Goal: Information Seeking & Learning: Stay updated

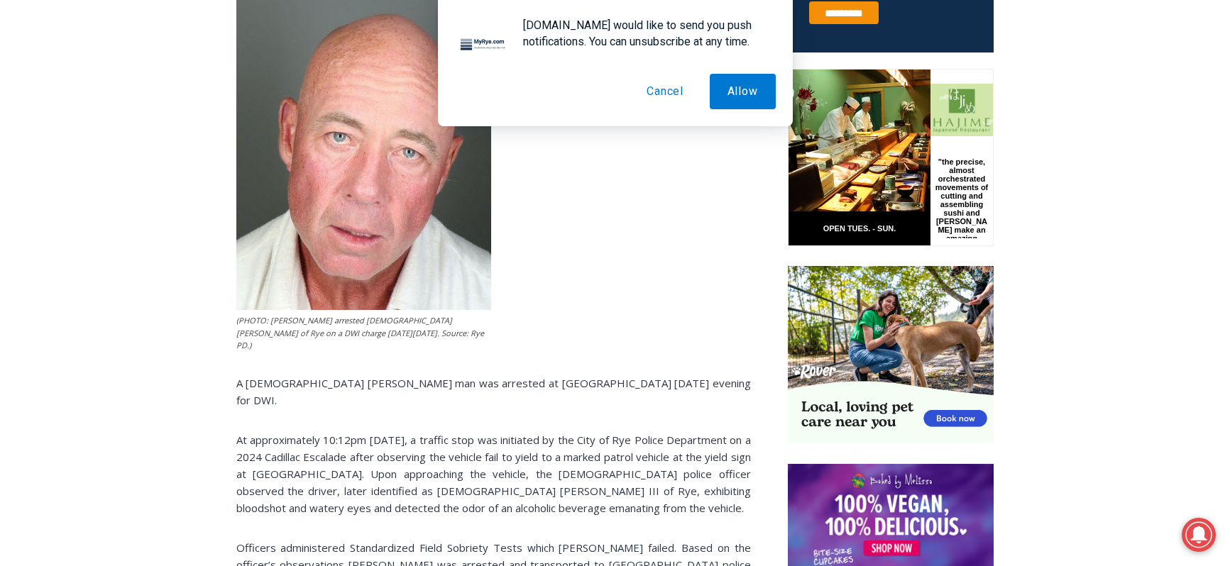
scroll to position [691, 0]
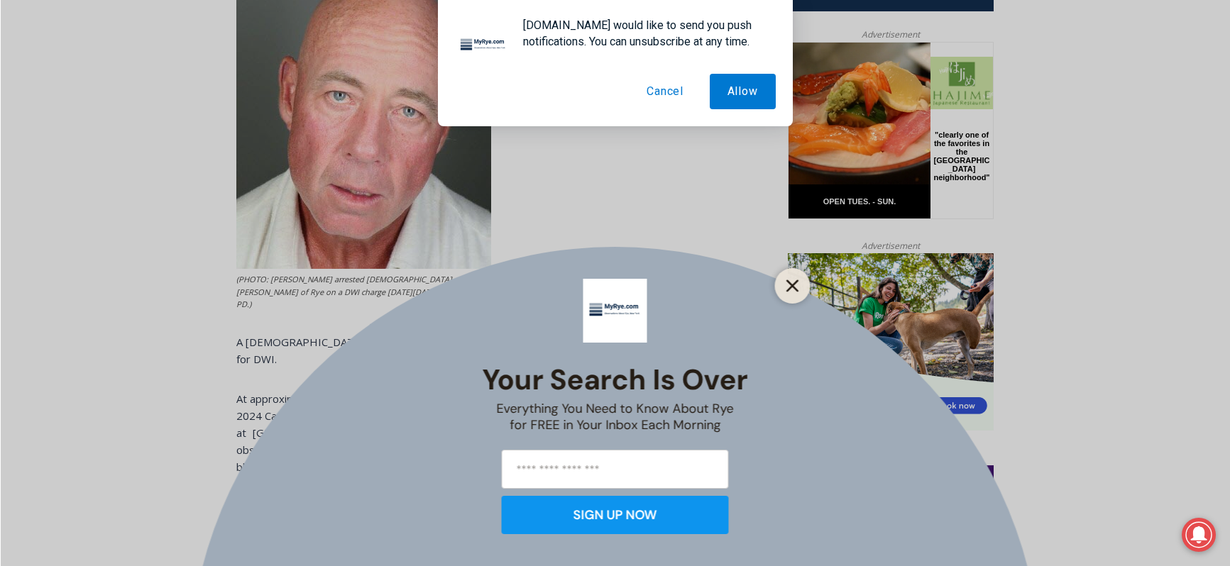
click at [794, 295] on button "Close" at bounding box center [793, 286] width 20 height 20
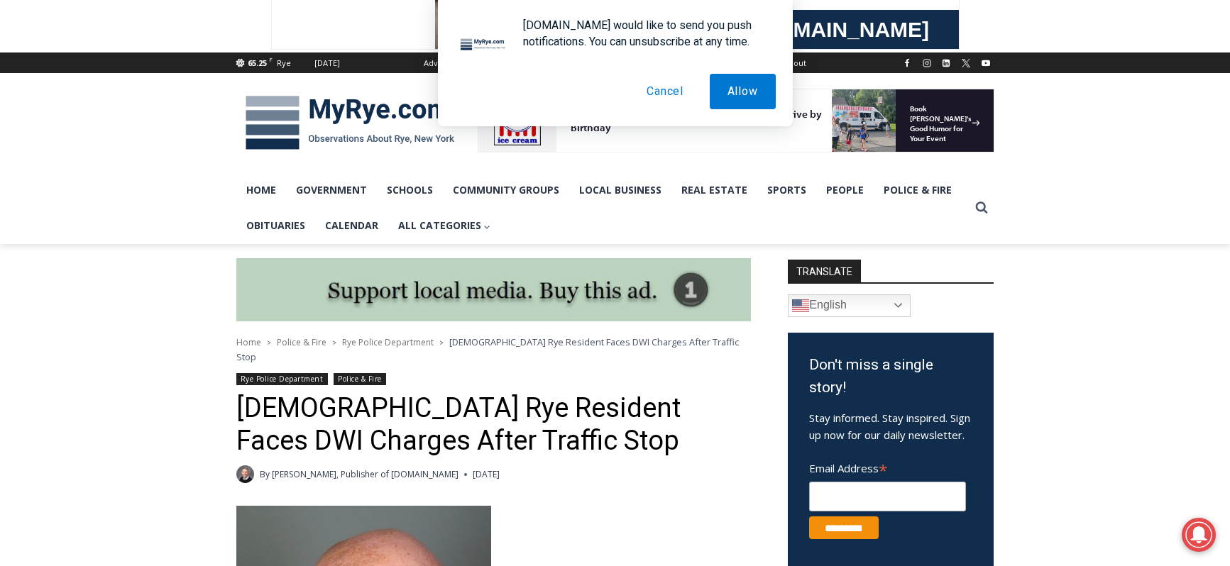
scroll to position [121, 0]
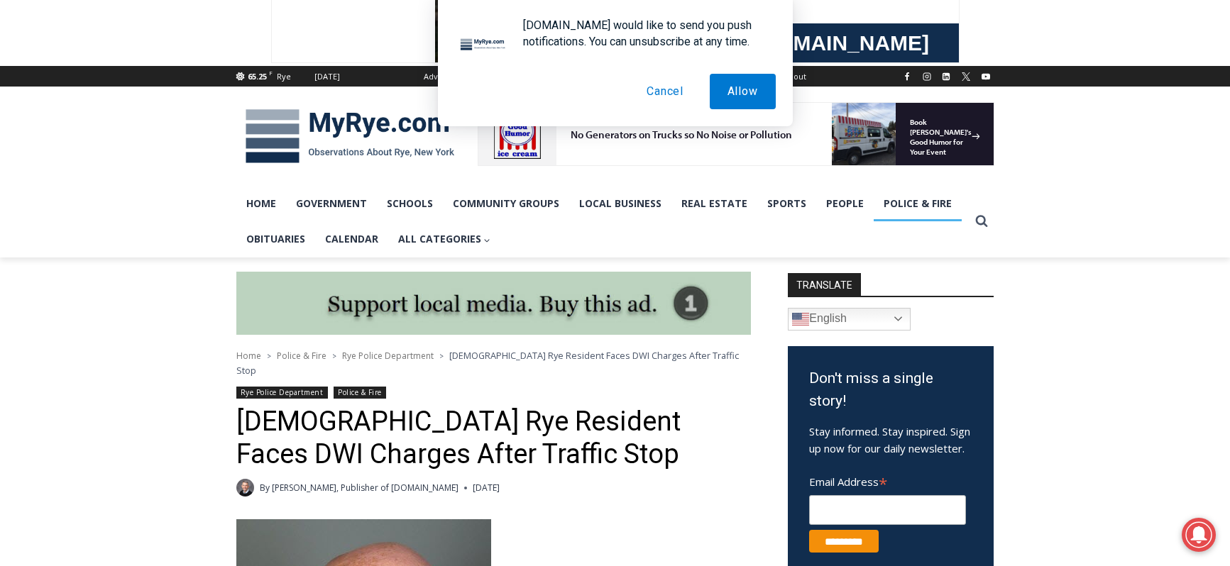
click at [889, 204] on link "Police & Fire" at bounding box center [918, 203] width 88 height 35
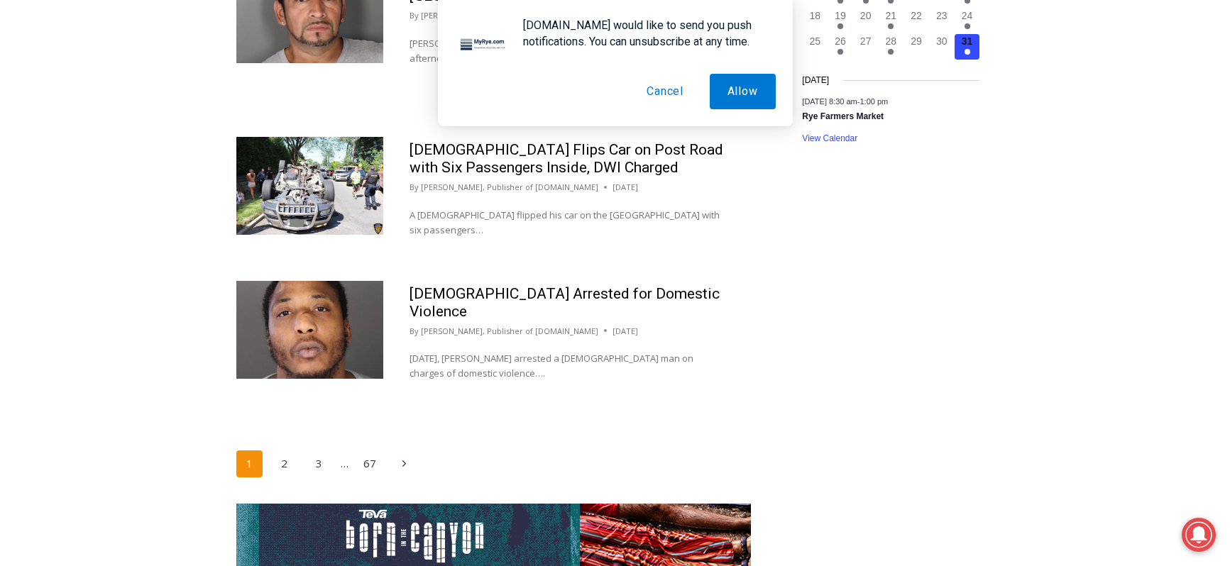
scroll to position [2193, 0]
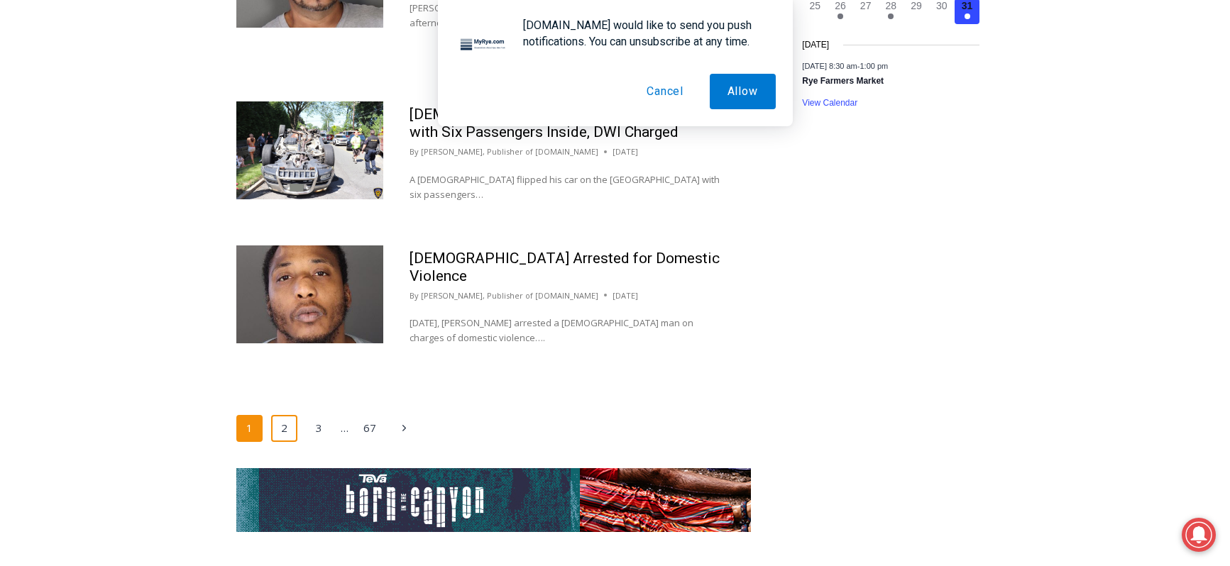
click at [283, 441] on link "2" at bounding box center [284, 428] width 27 height 27
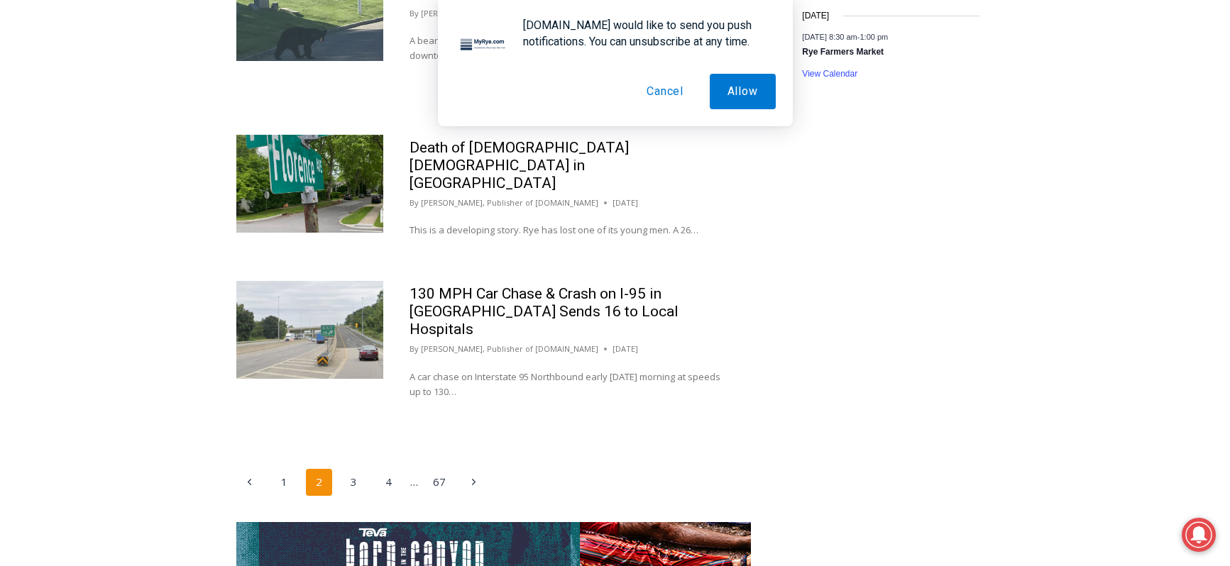
scroll to position [2187, 0]
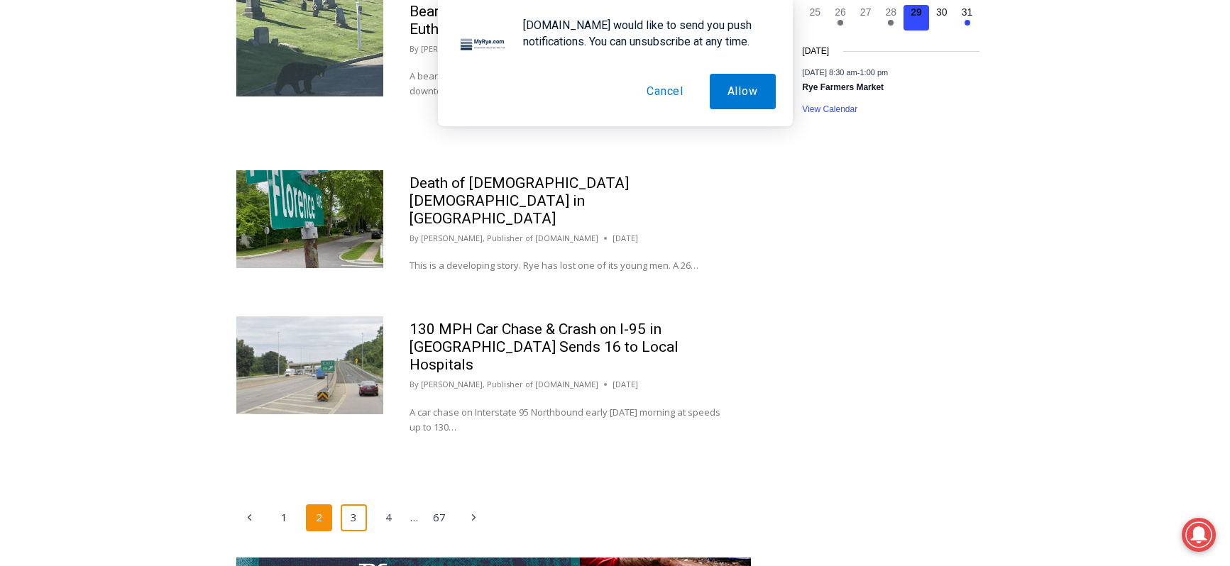
click at [358, 505] on link "3" at bounding box center [354, 518] width 27 height 27
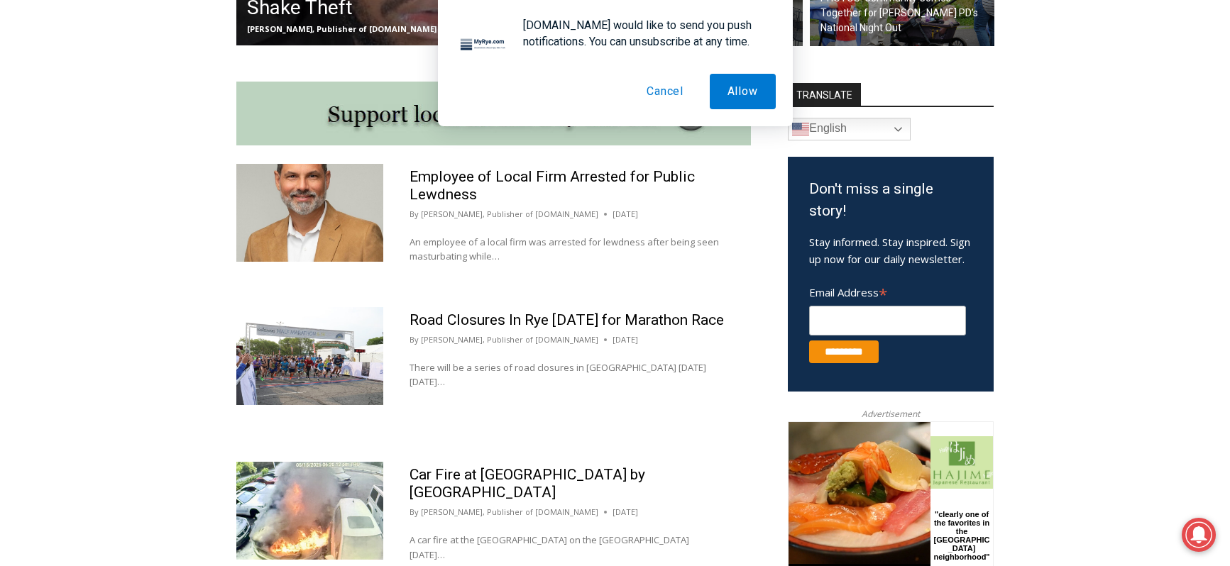
scroll to position [725, 0]
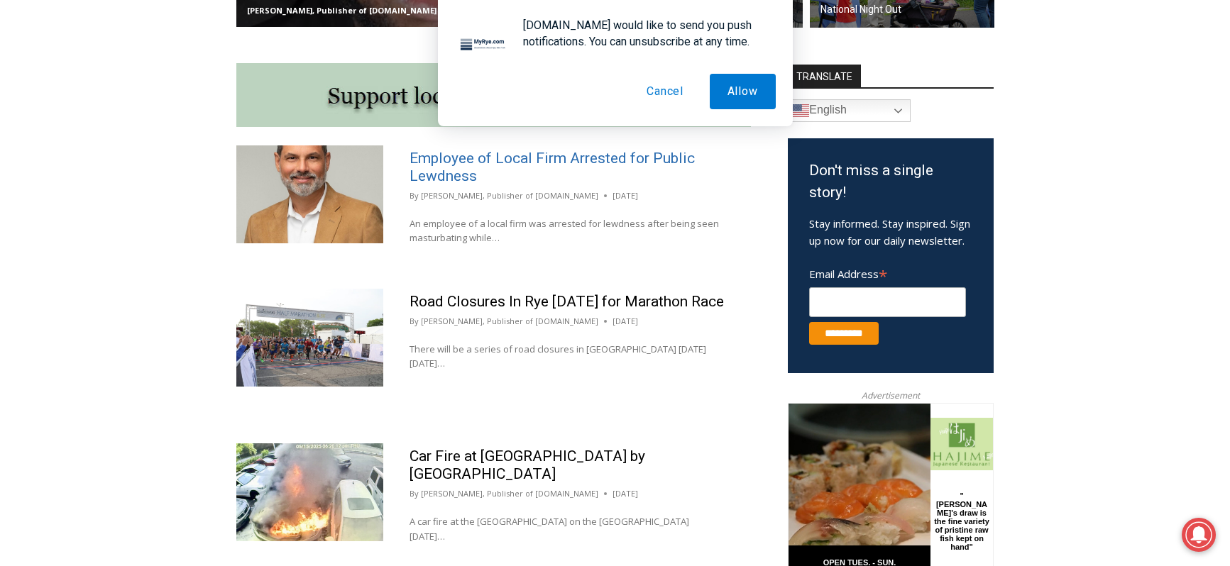
click at [463, 165] on link "Employee of Local Firm Arrested for Public Lewdness" at bounding box center [552, 167] width 285 height 35
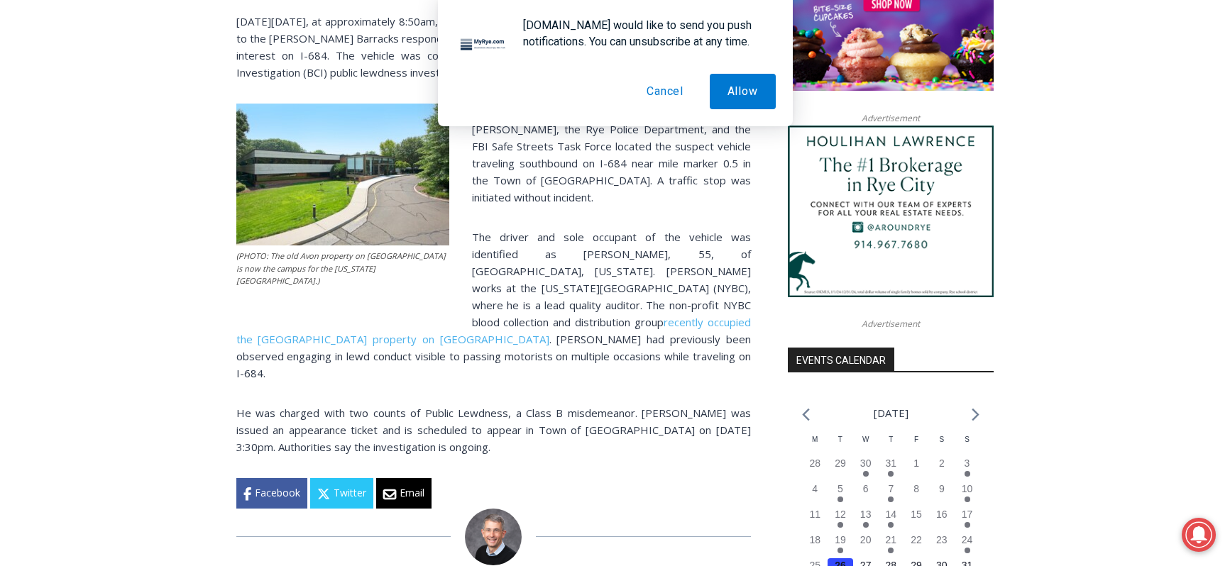
scroll to position [1238, 0]
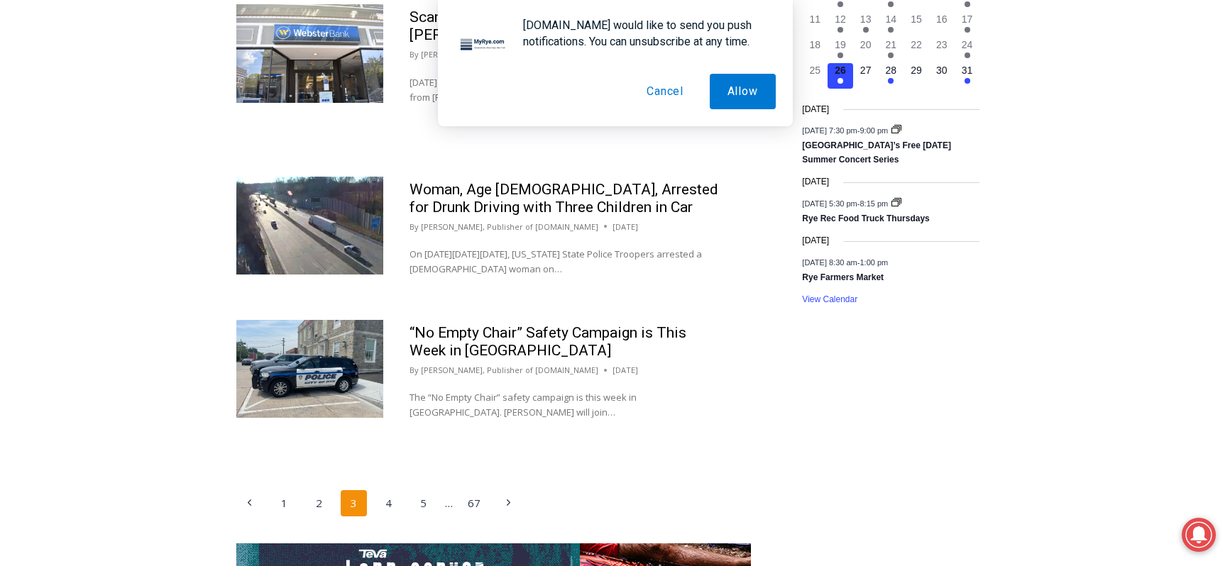
scroll to position [2142, 0]
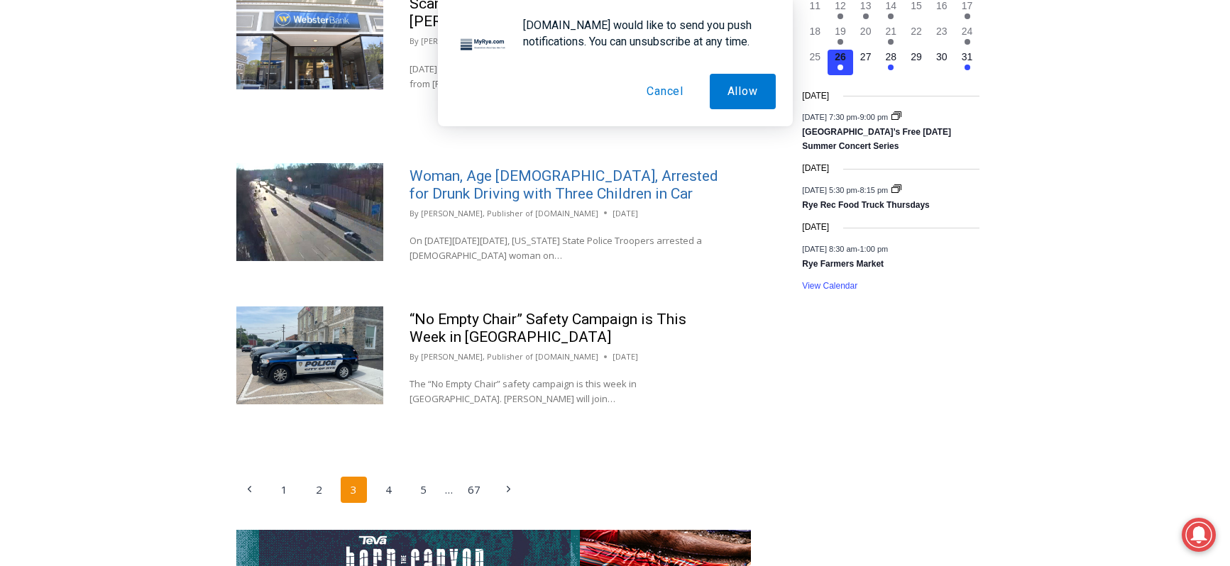
click at [449, 172] on link "Woman, Age 40, Arrested for Drunk Driving with Three Children in Car" at bounding box center [564, 184] width 309 height 35
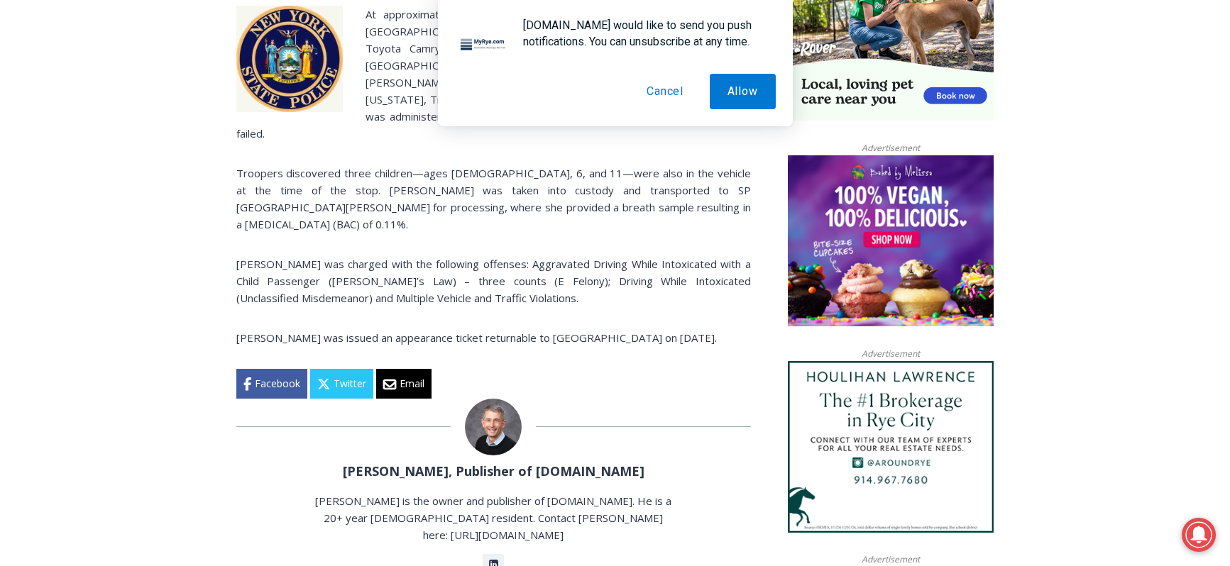
scroll to position [699, 0]
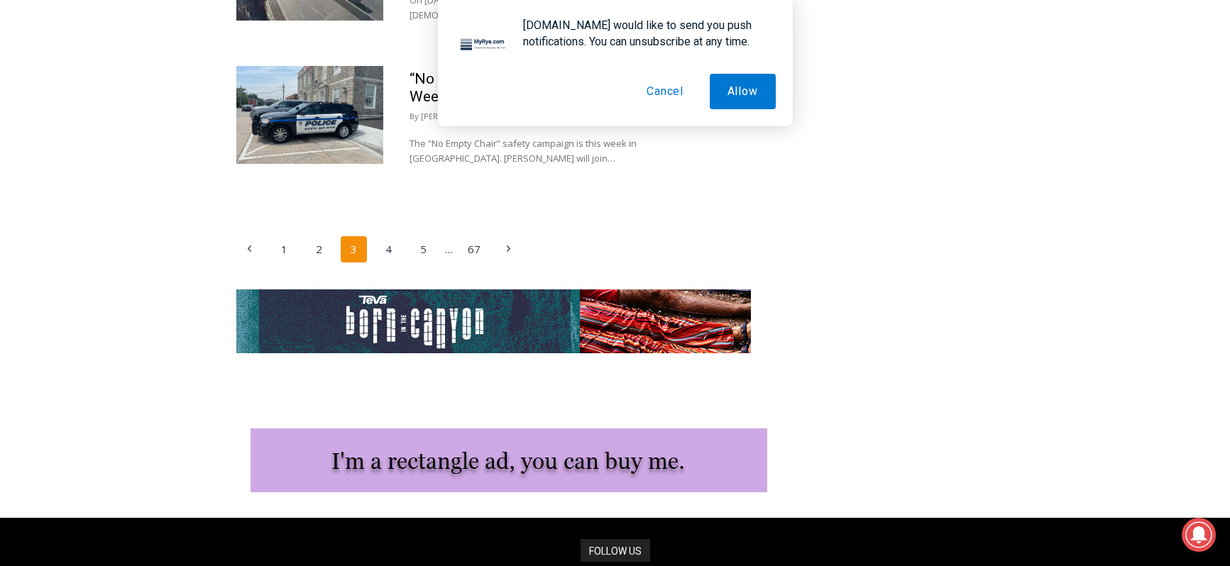
scroll to position [2387, 0]
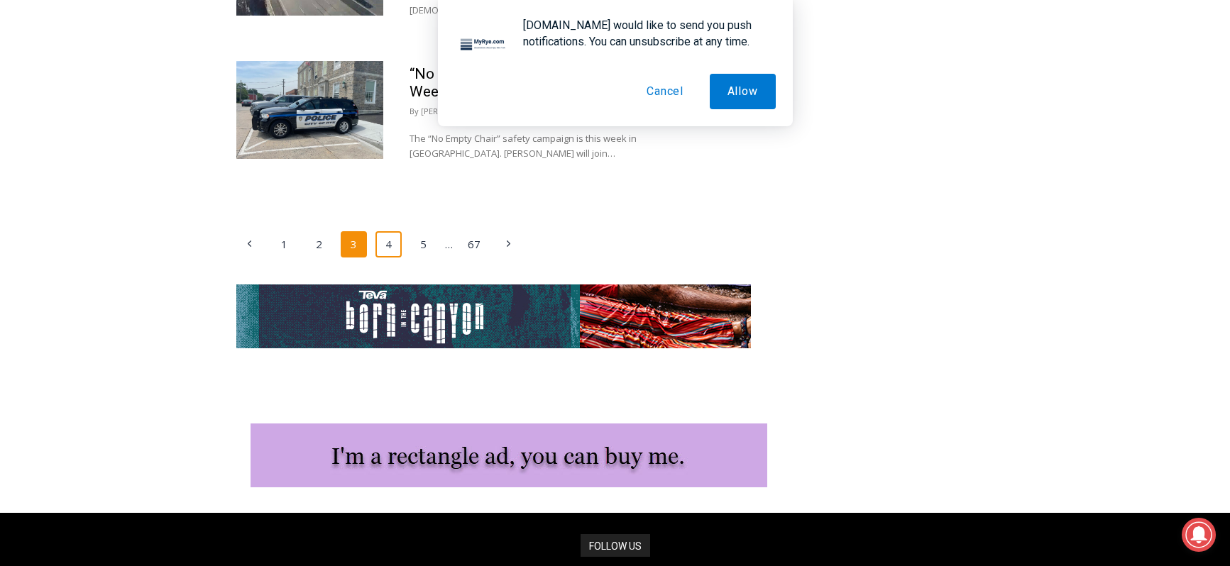
click at [382, 234] on link "4" at bounding box center [388, 244] width 27 height 27
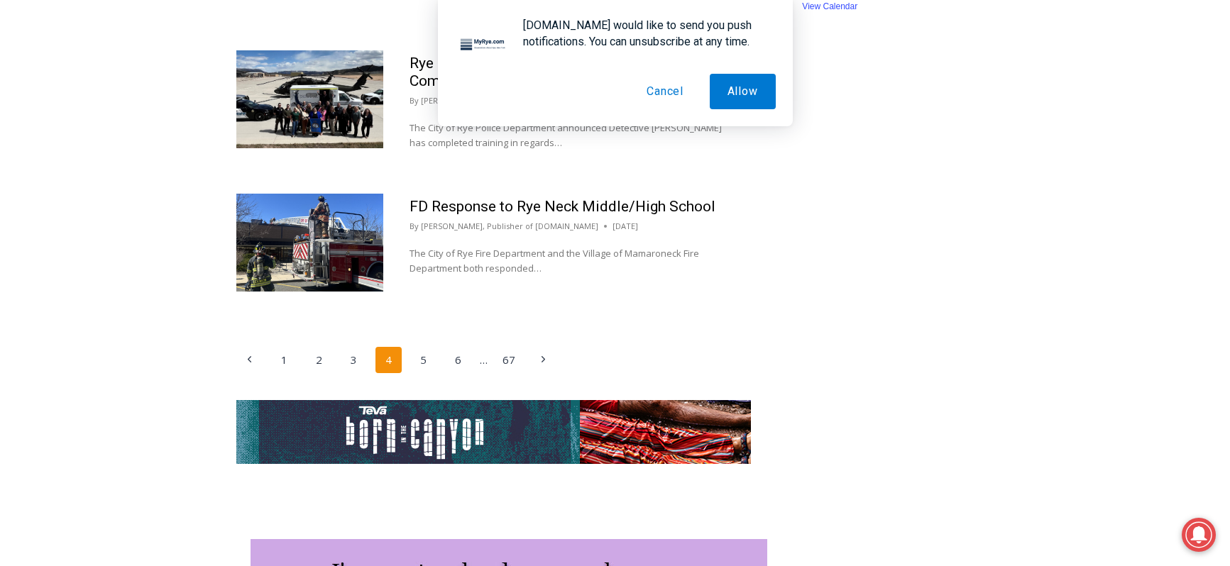
scroll to position [2328, 0]
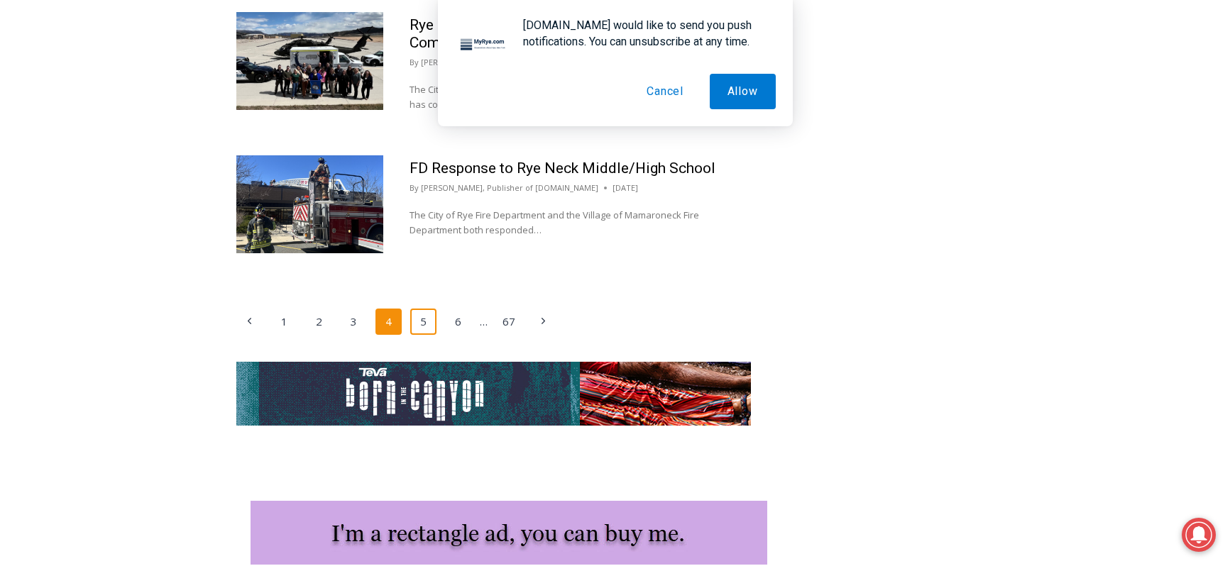
click at [421, 309] on link "5" at bounding box center [423, 322] width 27 height 27
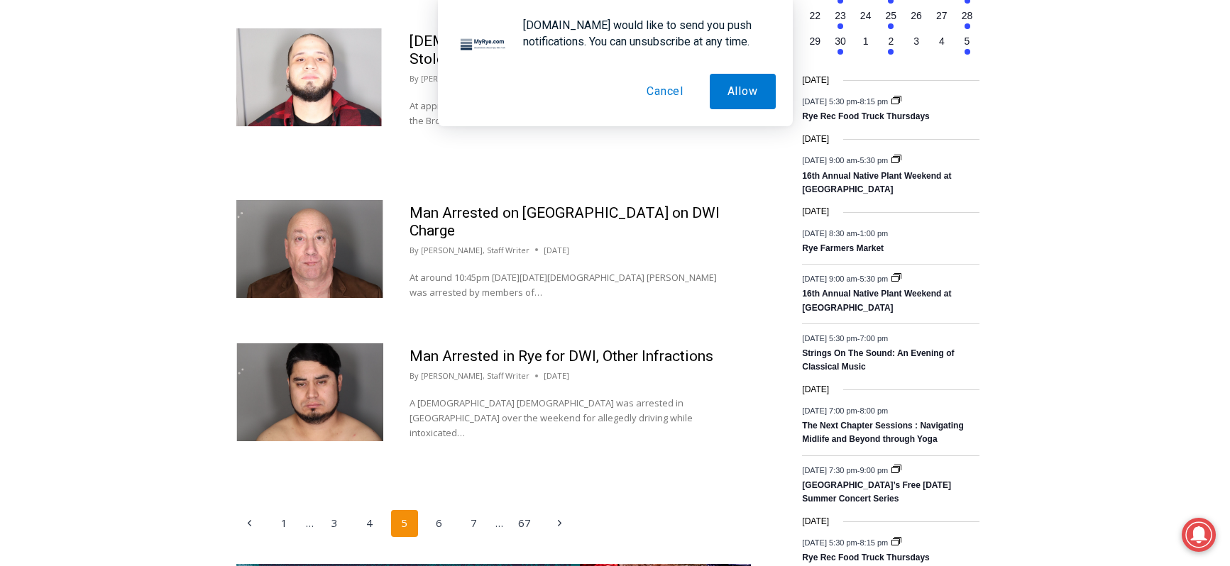
scroll to position [2178, 0]
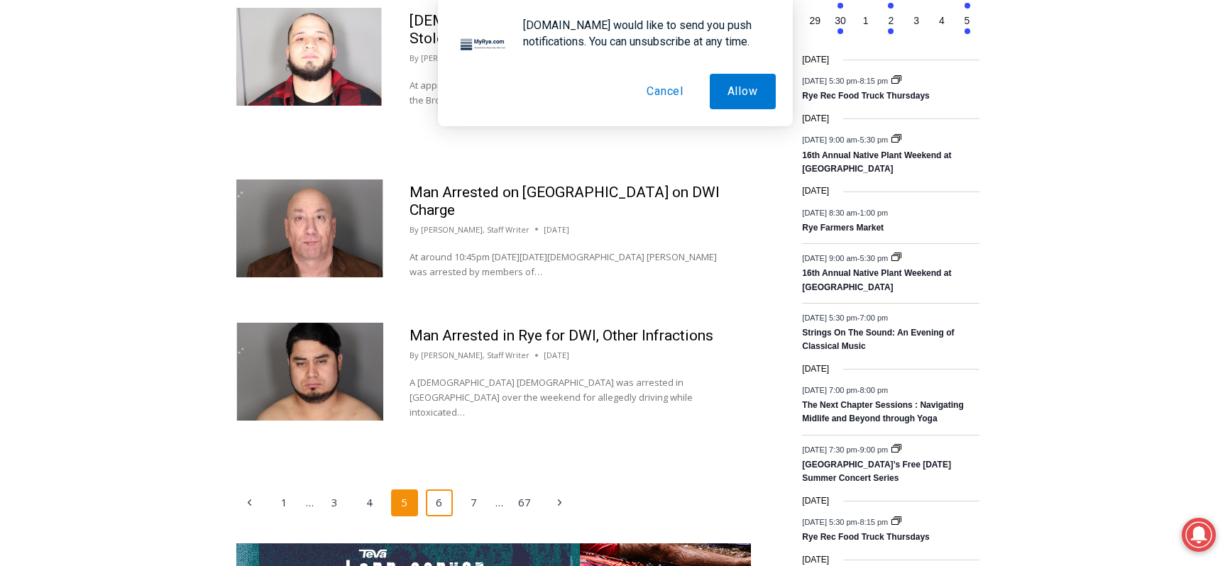
click at [441, 490] on link "6" at bounding box center [439, 503] width 27 height 27
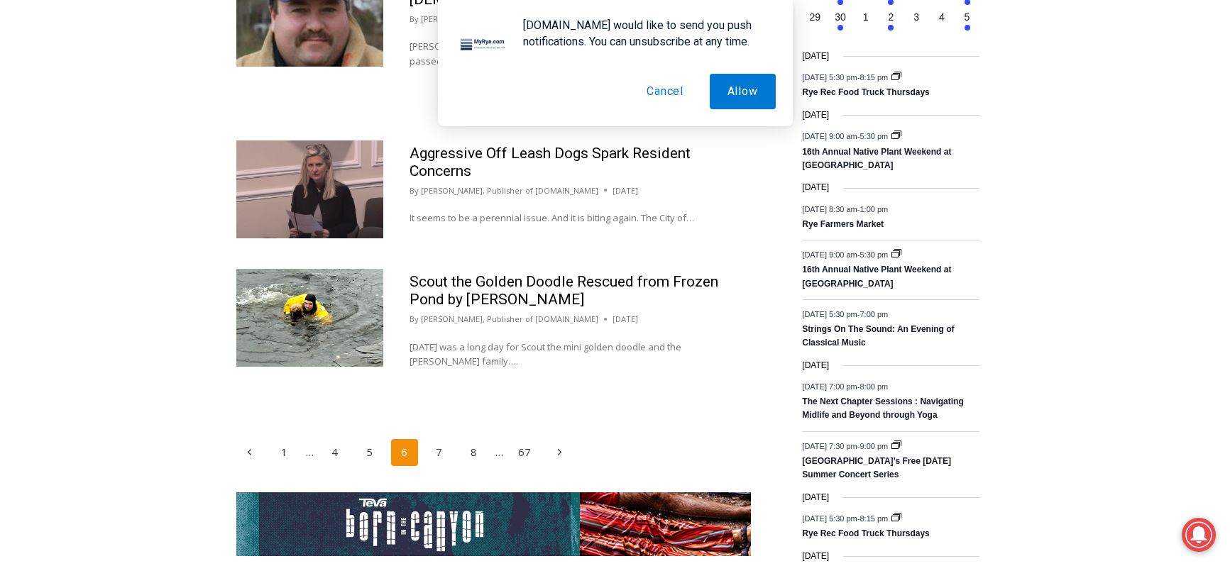
scroll to position [2182, 0]
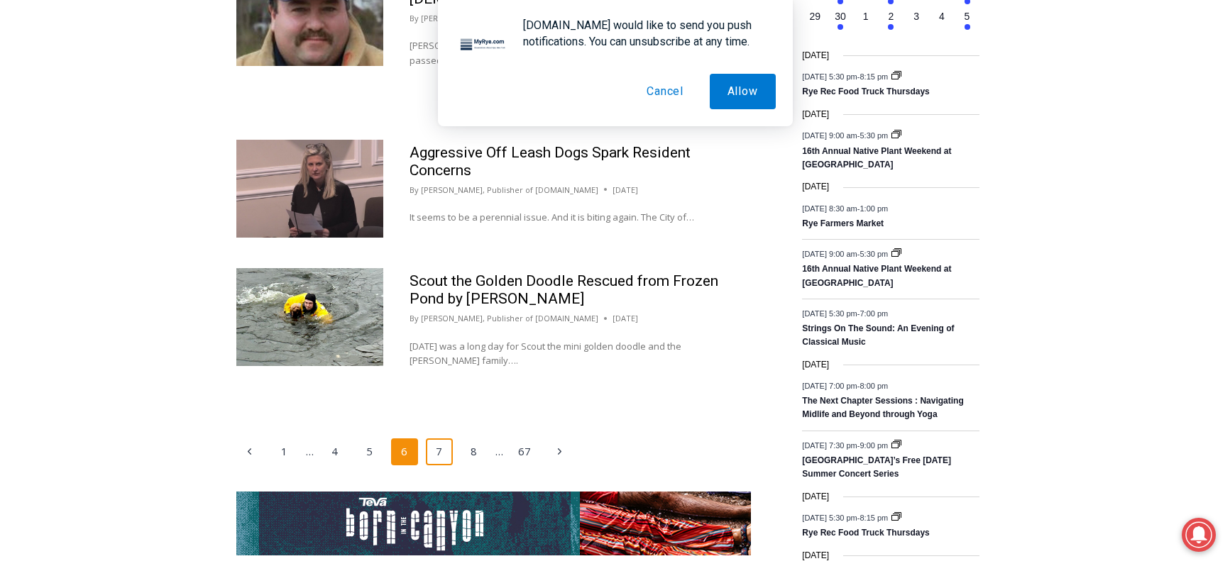
click at [449, 439] on link "7" at bounding box center [439, 452] width 27 height 27
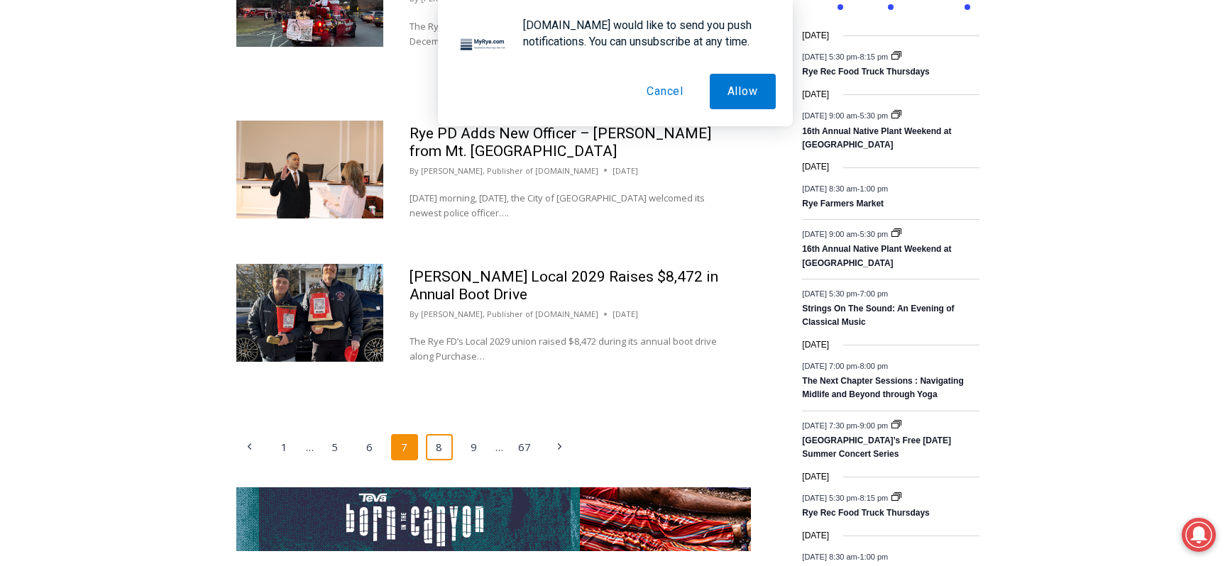
scroll to position [2203, 0]
click at [435, 434] on link "8" at bounding box center [439, 447] width 27 height 27
click at [440, 434] on link "8" at bounding box center [439, 447] width 27 height 27
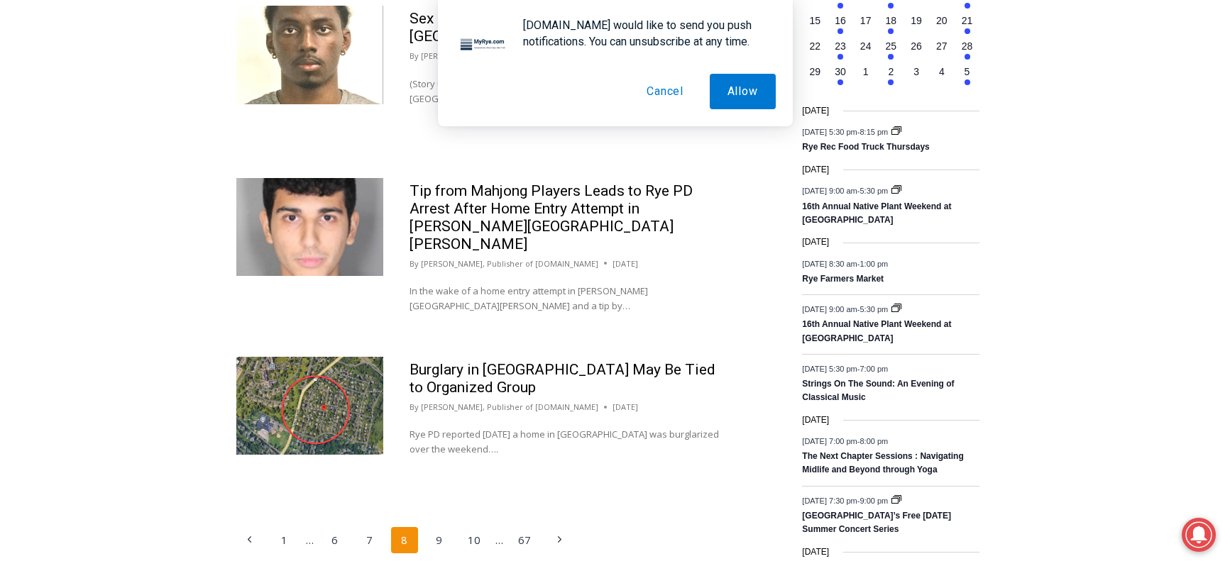
scroll to position [2132, 0]
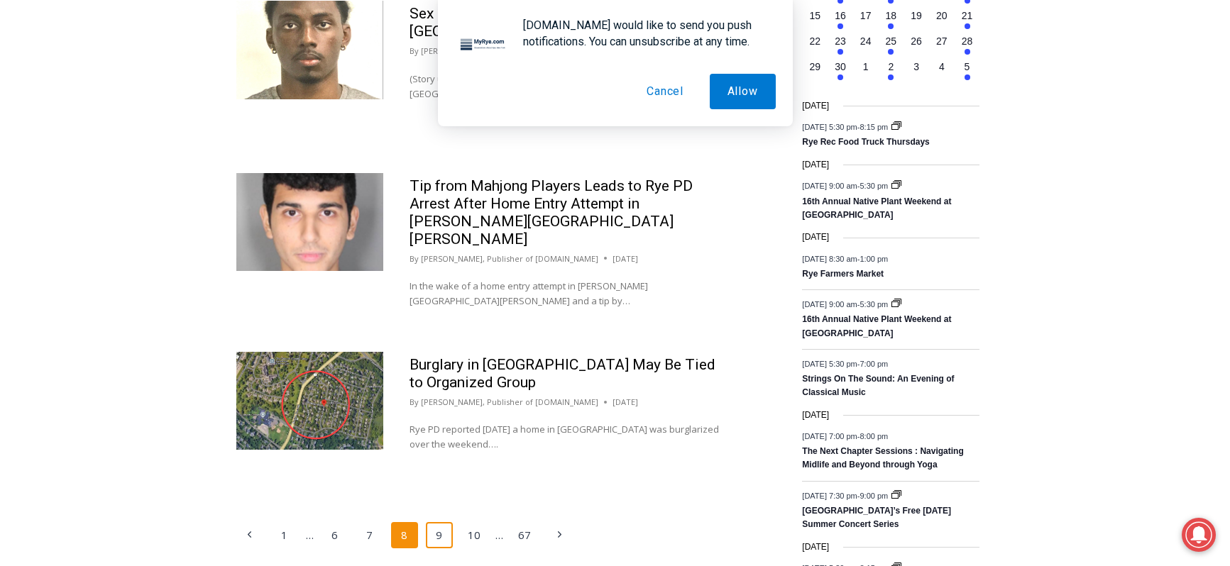
click at [442, 522] on link "9" at bounding box center [439, 535] width 27 height 27
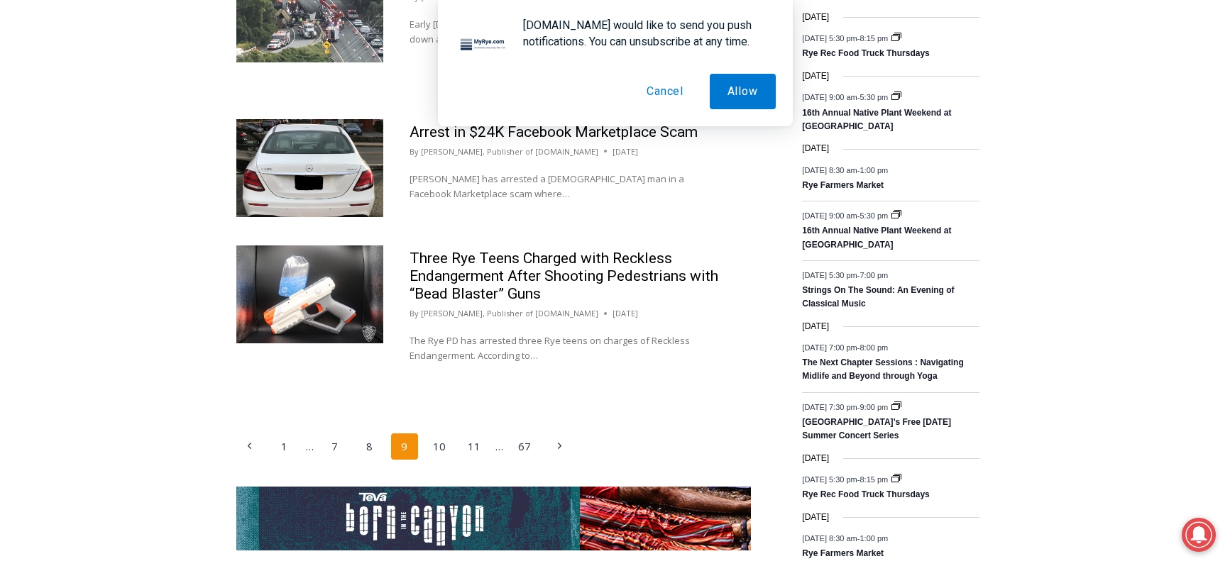
scroll to position [2267, 0]
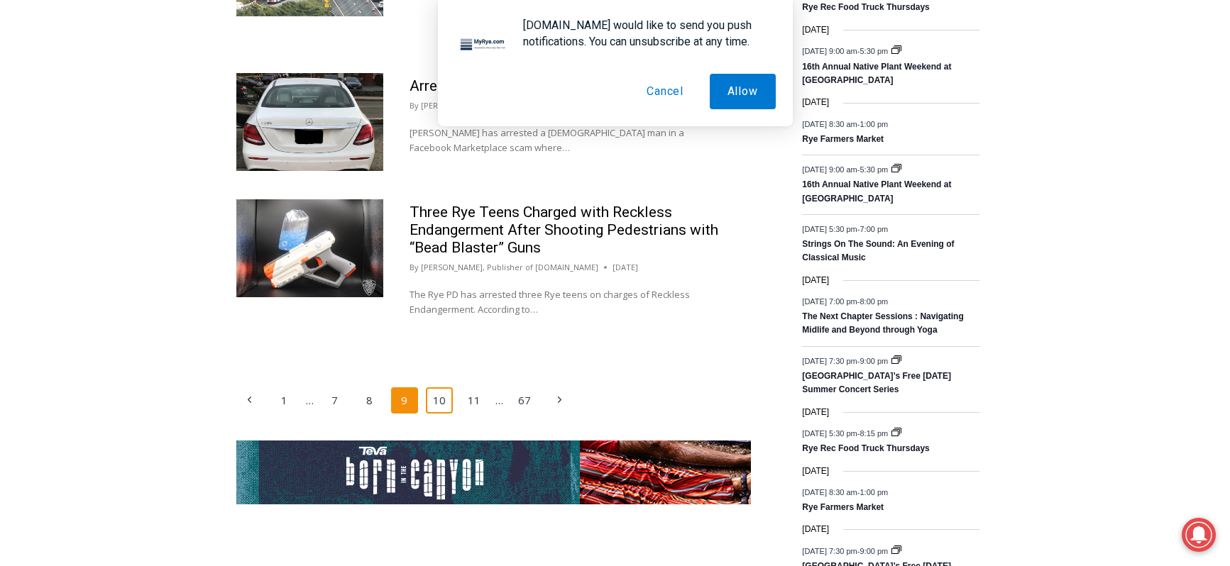
click at [442, 387] on link "10" at bounding box center [439, 400] width 27 height 27
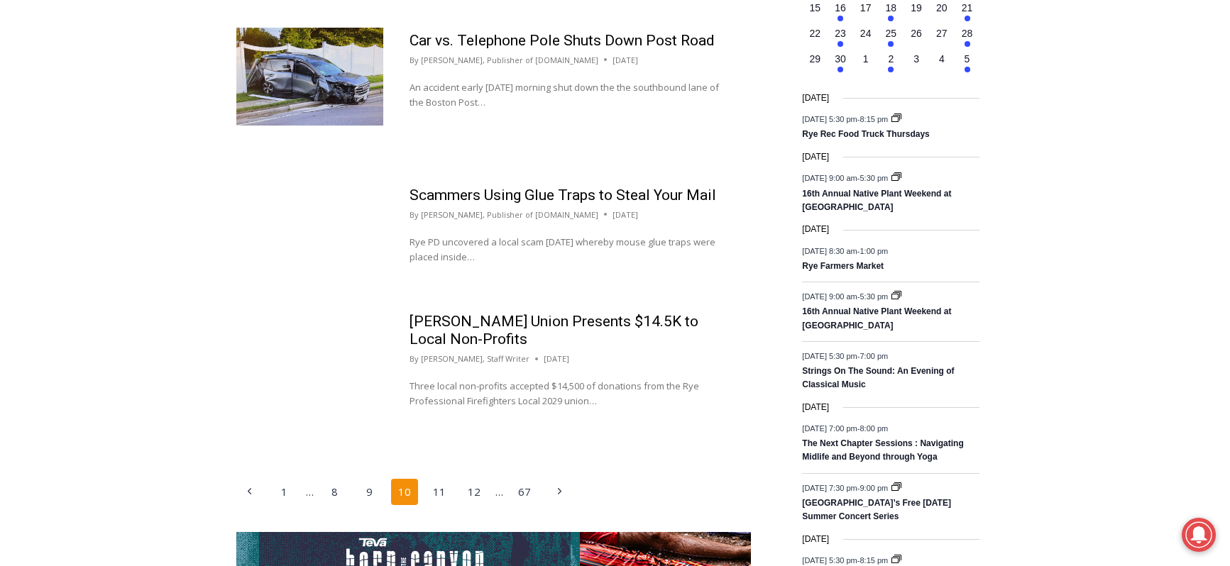
scroll to position [2250, 0]
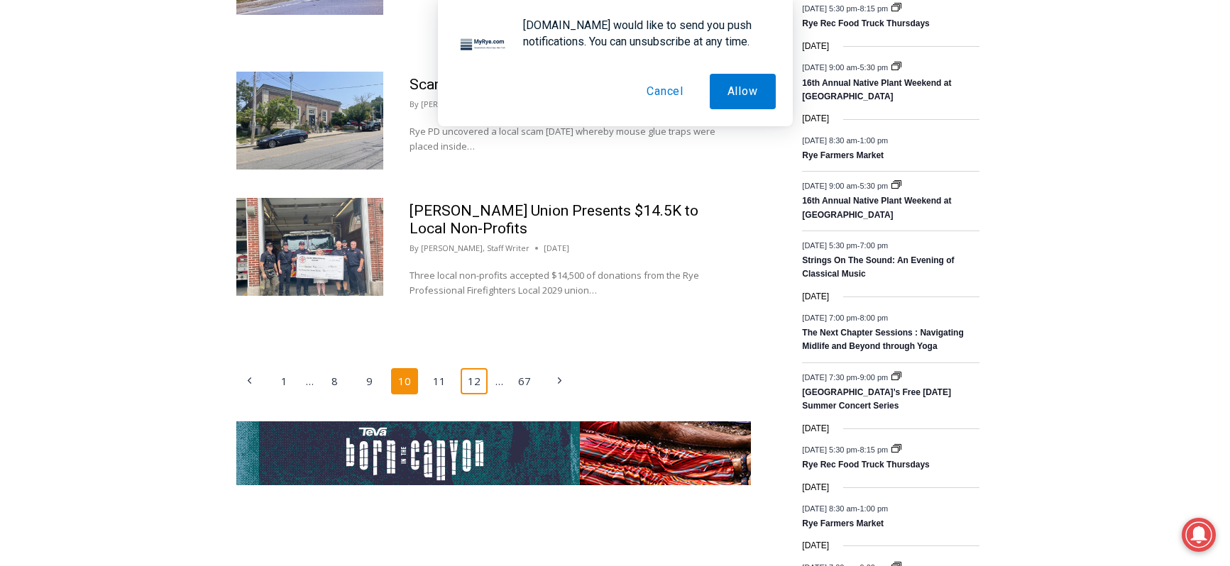
click at [467, 368] on link "12" at bounding box center [474, 381] width 27 height 27
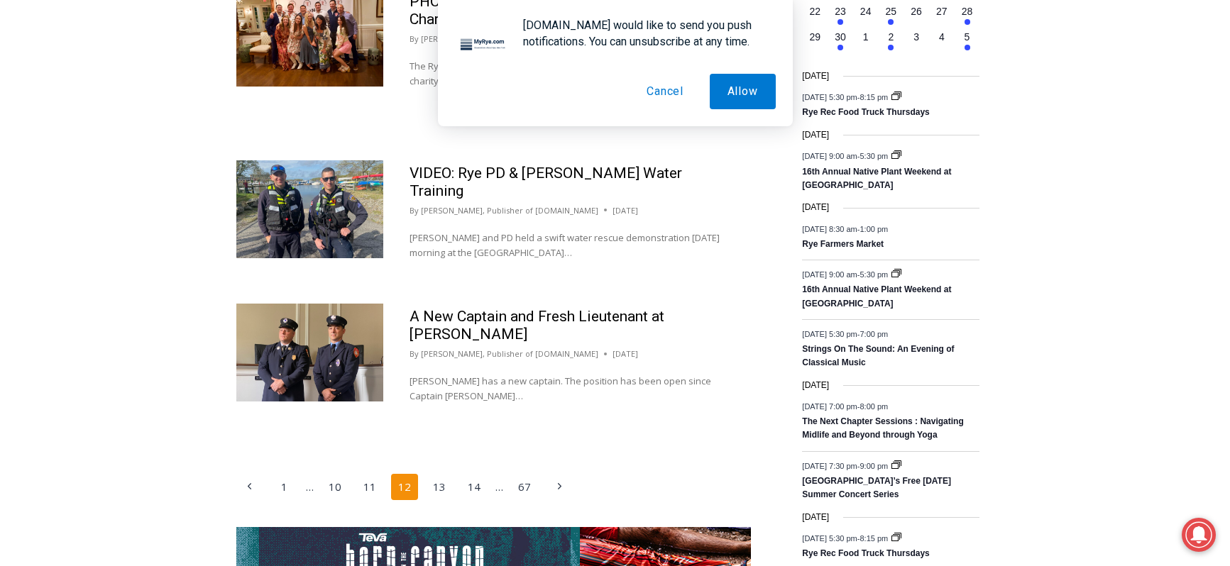
scroll to position [2208, 0]
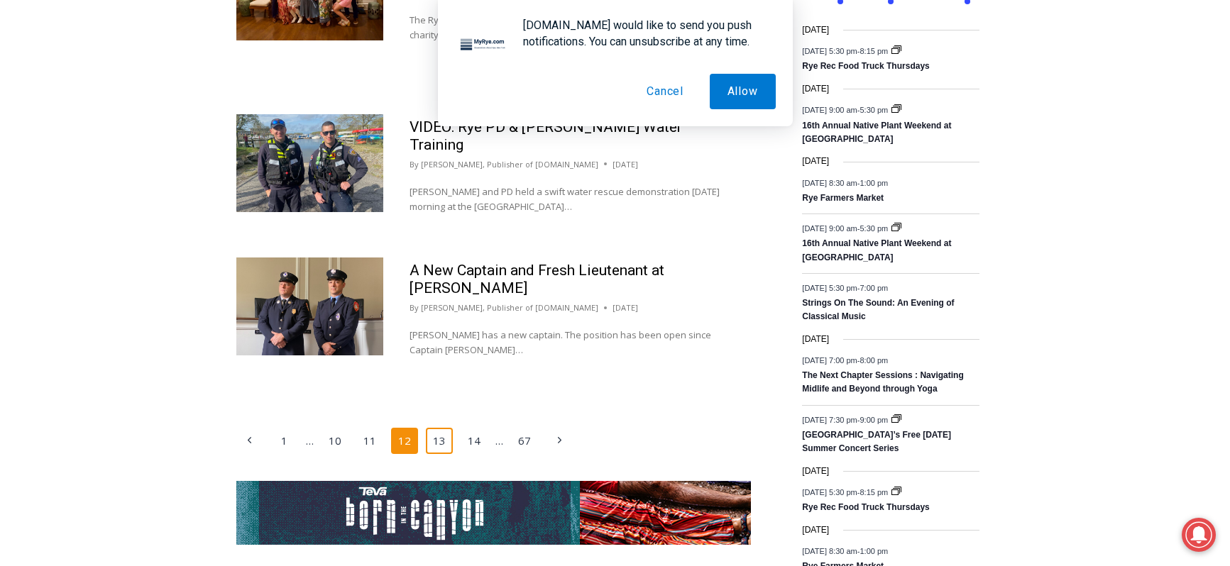
click at [441, 428] on link "13" at bounding box center [439, 441] width 27 height 27
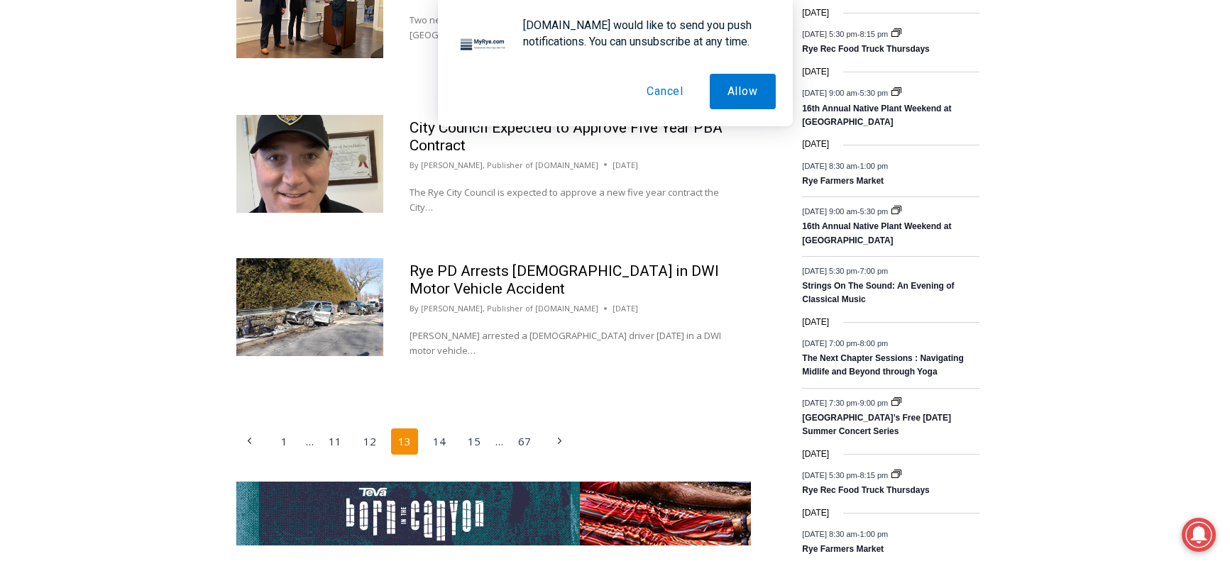
scroll to position [2284, 0]
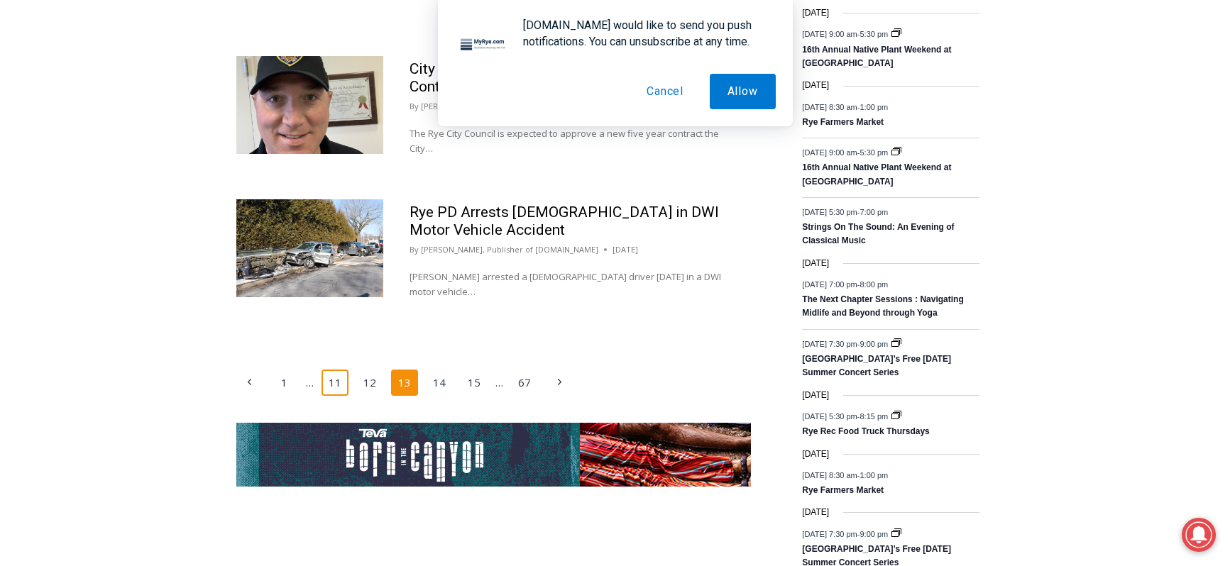
click at [344, 370] on link "11" at bounding box center [334, 383] width 27 height 27
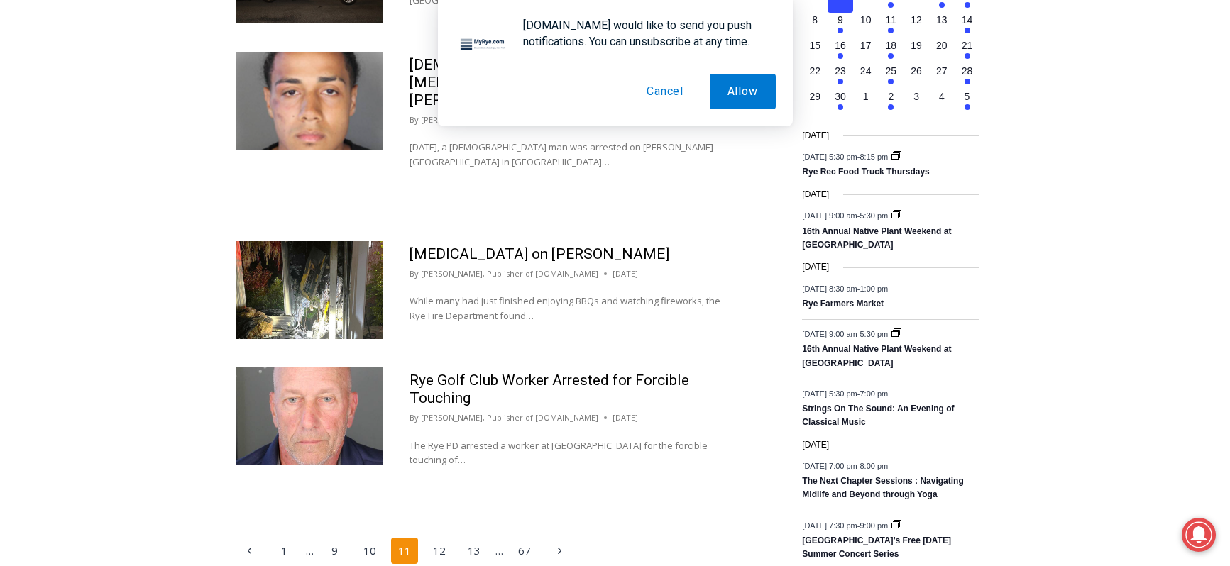
scroll to position [2140, 0]
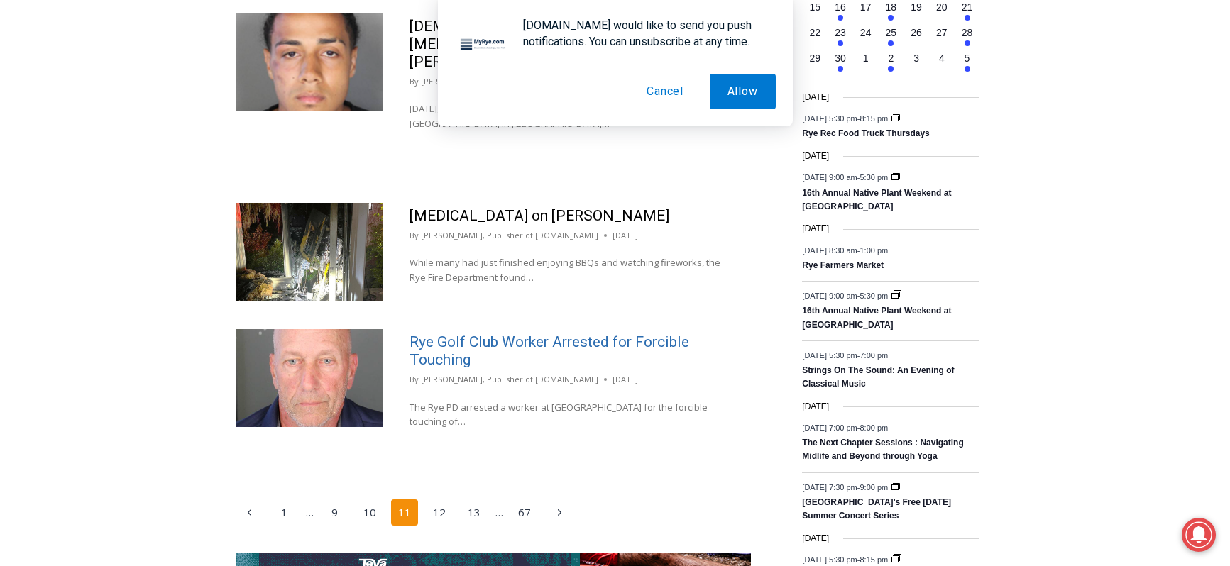
click at [510, 334] on link "Rye Golf Club Worker Arrested for Forcible Touching" at bounding box center [550, 351] width 280 height 35
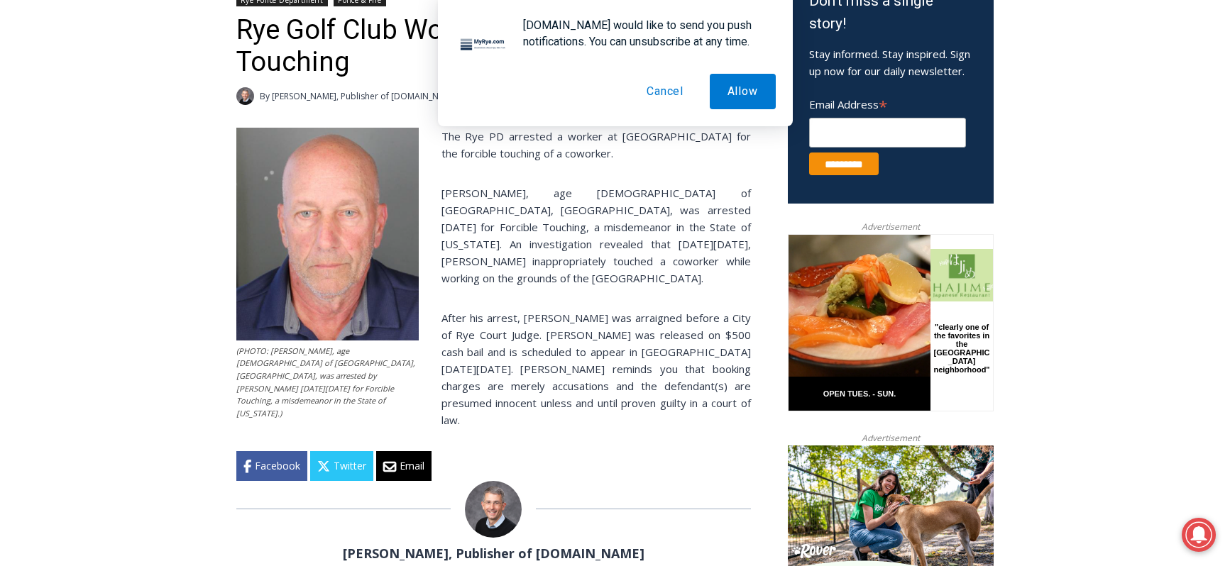
scroll to position [446, 0]
